Goal: Task Accomplishment & Management: Use online tool/utility

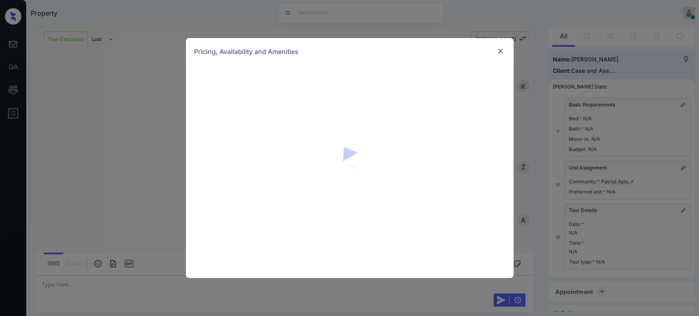
scroll to position [3184, 0]
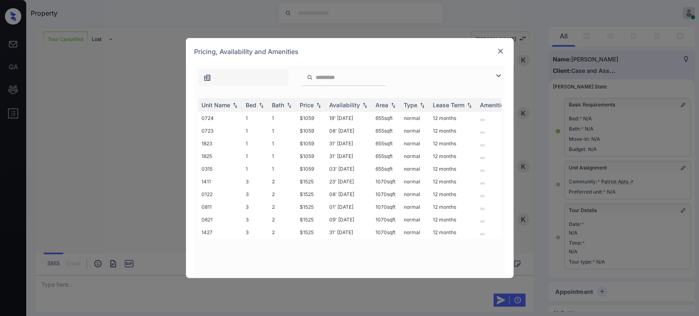
click at [499, 54] on img at bounding box center [500, 51] width 8 height 8
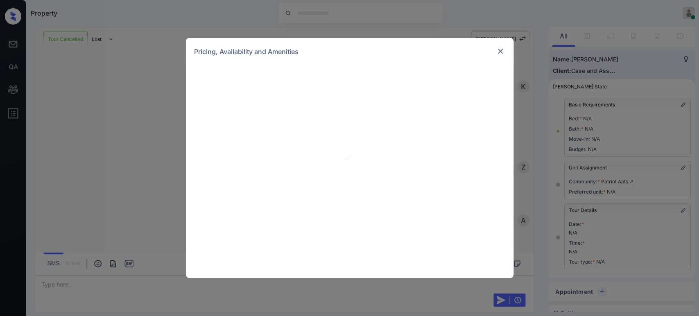
scroll to position [5730, 0]
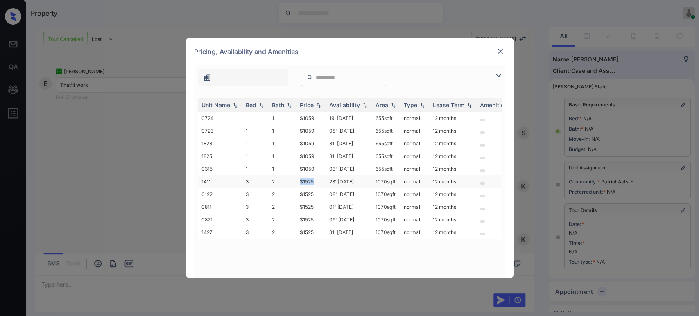
drag, startPoint x: 316, startPoint y: 181, endPoint x: 301, endPoint y: 181, distance: 15.6
click at [301, 181] on td "$1525" at bounding box center [310, 181] width 29 height 13
copy td "$1525"
click at [154, 189] on div "**********" at bounding box center [349, 158] width 699 height 316
click at [501, 55] on div at bounding box center [500, 51] width 10 height 10
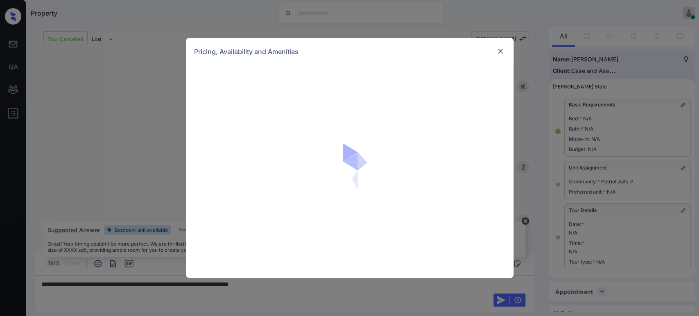
scroll to position [5730, 0]
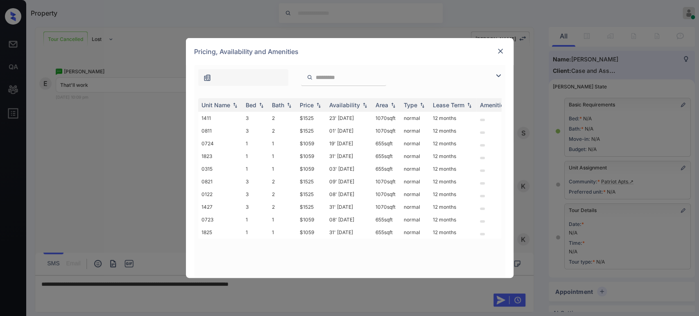
click at [500, 54] on img at bounding box center [500, 51] width 8 height 8
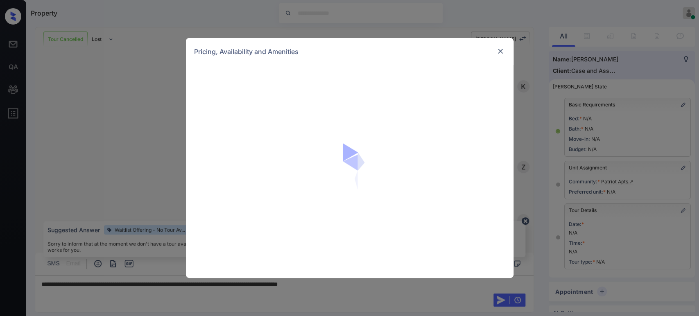
scroll to position [5730, 0]
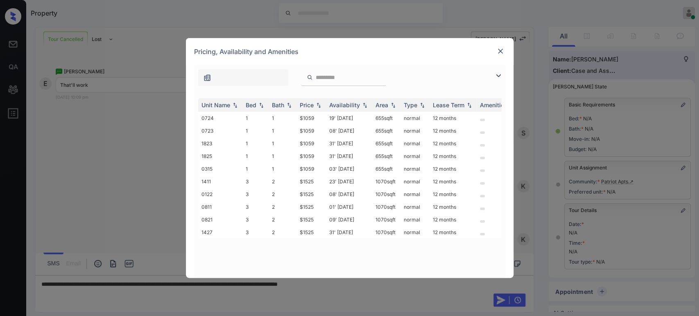
click at [500, 56] on div at bounding box center [500, 51] width 10 height 11
click at [502, 53] on img at bounding box center [500, 51] width 8 height 8
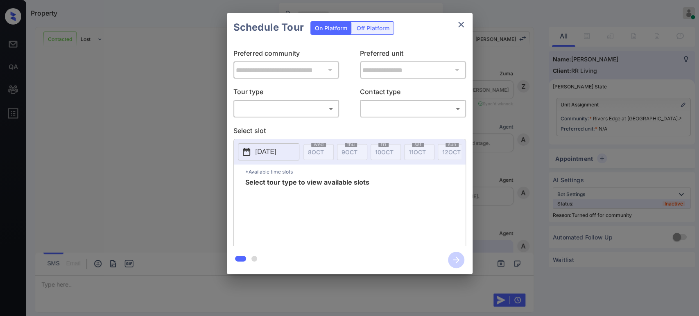
scroll to position [131, 0]
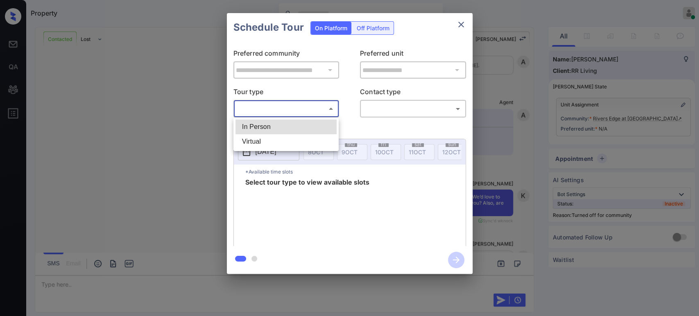
click at [267, 111] on body "Property Hope Jatap Online Set yourself offline Set yourself on break Profile S…" at bounding box center [349, 158] width 699 height 316
click at [262, 127] on li "In Person" at bounding box center [285, 127] width 101 height 15
type input "********"
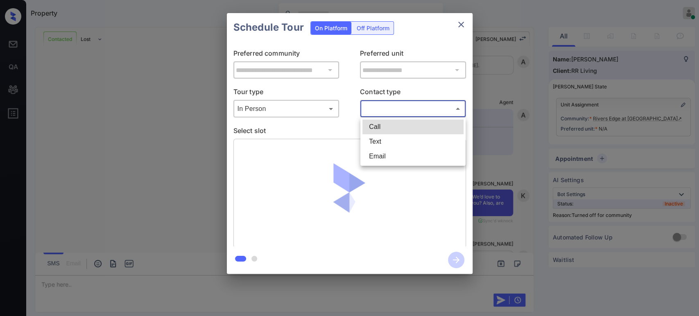
click at [390, 113] on body "Property Hope Jatap Online Set yourself offline Set yourself on break Profile S…" at bounding box center [349, 158] width 699 height 316
click at [384, 144] on li "Text" at bounding box center [412, 141] width 101 height 15
type input "****"
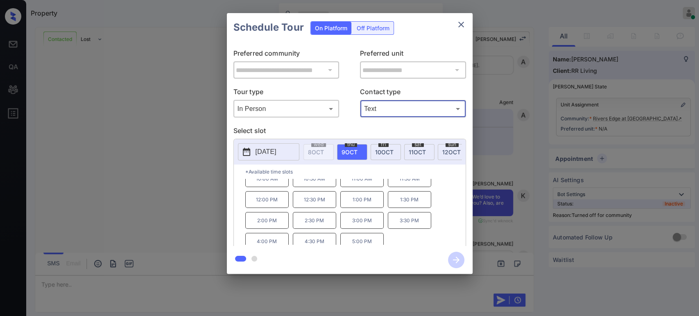
scroll to position [13, 0]
click at [460, 24] on icon "close" at bounding box center [461, 25] width 6 height 6
